Goal: Information Seeking & Learning: Learn about a topic

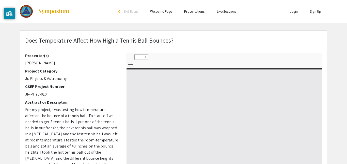
select select "custom"
type input "0"
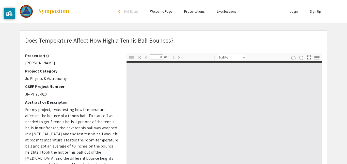
select select "auto"
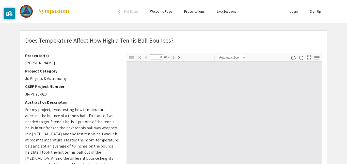
type input "1"
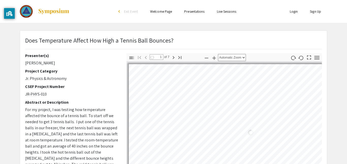
select select "auto"
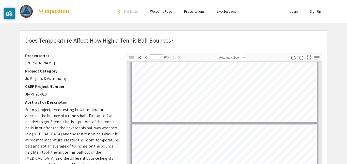
scroll to position [0, 0]
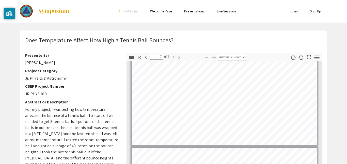
type input "6"
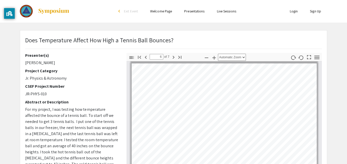
scroll to position [535, 0]
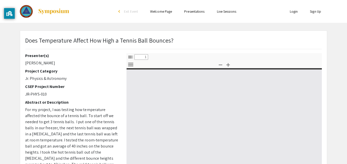
select select "custom"
type input "0"
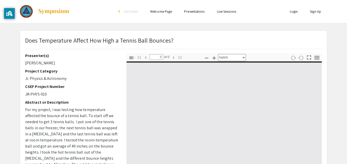
select select "auto"
type input "1"
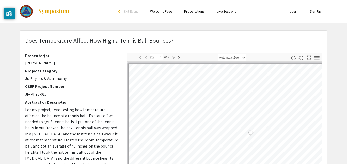
select select "auto"
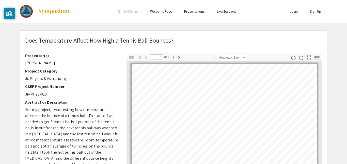
scroll to position [1, 0]
drag, startPoint x: 173, startPoint y: 42, endPoint x: 25, endPoint y: 40, distance: 148.7
click at [25, 40] on div "Does Temperature Affect How High a Tennis Ball Bounces?" at bounding box center [173, 45] width 305 height 18
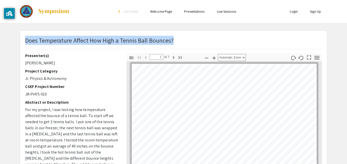
drag, startPoint x: 26, startPoint y: 42, endPoint x: 177, endPoint y: 42, distance: 150.7
click at [177, 42] on div "Does Temperature Affect How High a Tennis Ball Bounces?" at bounding box center [173, 45] width 305 height 18
copy p "Does Temperature Affect How High a Tennis Ball Bounces?"
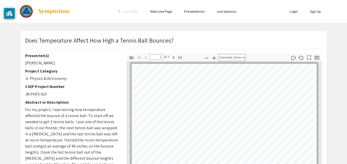
click at [104, 92] on p "JR-PHYS-010" at bounding box center [72, 95] width 94 height 6
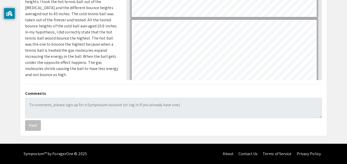
scroll to position [0, 0]
